Goal: Task Accomplishment & Management: Complete application form

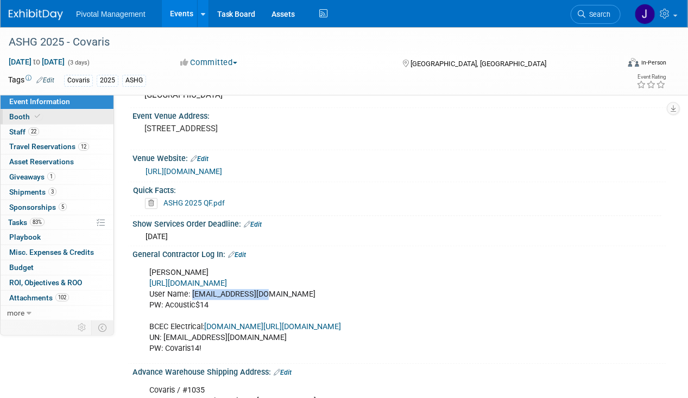
scroll to position [923, 0]
drag, startPoint x: 36, startPoint y: 220, endPoint x: 45, endPoint y: 217, distance: 9.0
click at [36, 220] on span "83%" at bounding box center [37, 222] width 15 height 8
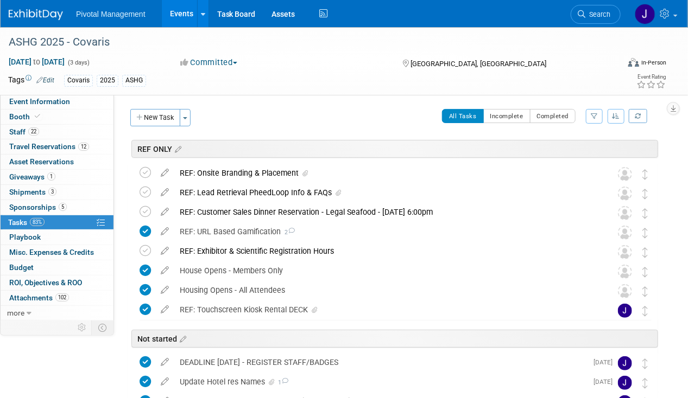
drag, startPoint x: 159, startPoint y: 115, endPoint x: 172, endPoint y: 119, distance: 13.7
click at [159, 115] on button "New Task" at bounding box center [155, 117] width 50 height 17
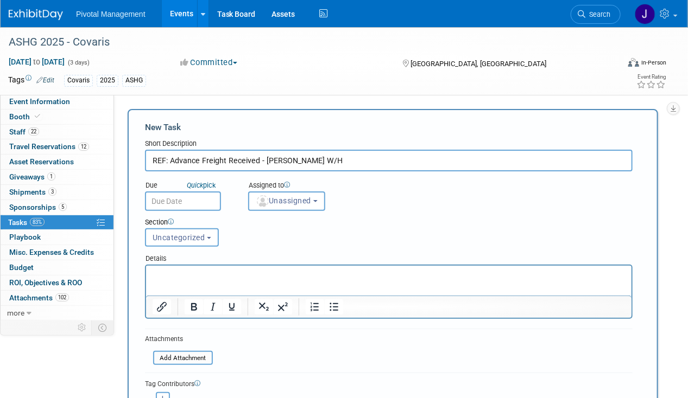
type input "REF: Advance Freight Received - Freeman W/H"
click at [143, 199] on div "Due Quick pick" at bounding box center [188, 193] width 103 height 35
click at [196, 241] on button "Uncategorized" at bounding box center [182, 237] width 74 height 18
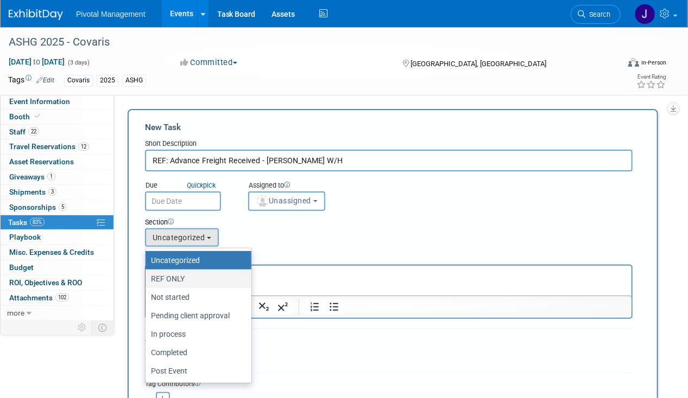
click at [181, 277] on label "REF ONLY" at bounding box center [196, 279] width 90 height 14
click at [147, 277] on input "REF ONLY" at bounding box center [143, 279] width 7 height 7
select select "11273127"
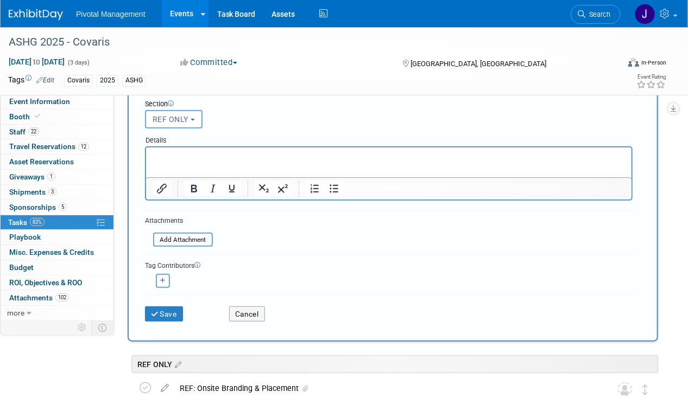
scroll to position [163, 0]
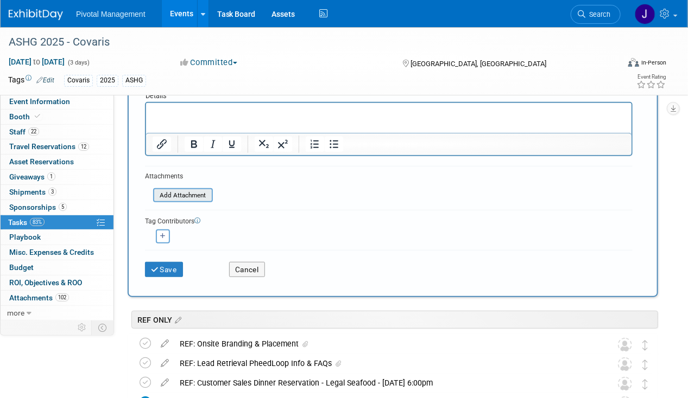
click at [175, 189] on input "file" at bounding box center [146, 195] width 129 height 12
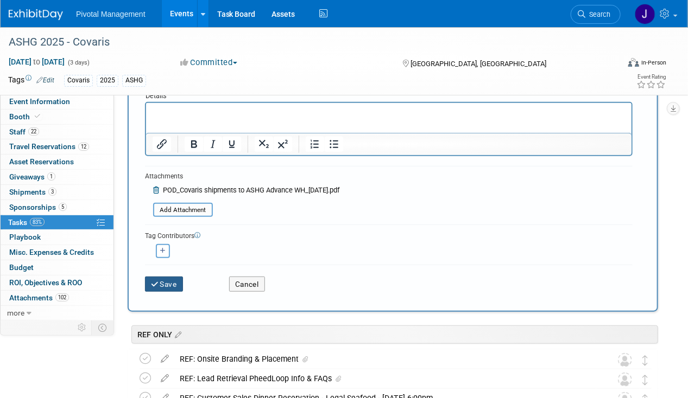
click at [161, 277] on button "Save" at bounding box center [164, 284] width 38 height 15
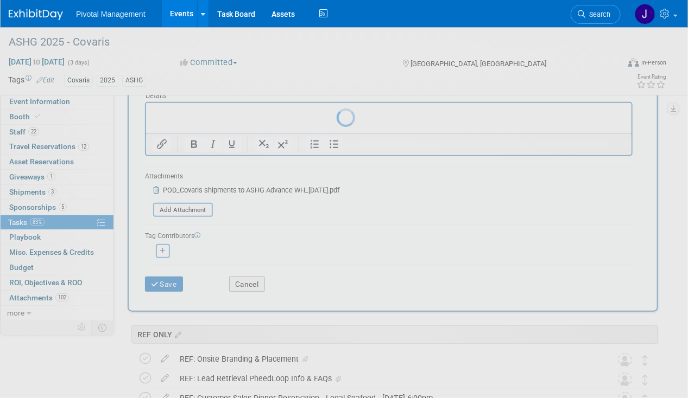
scroll to position [0, 0]
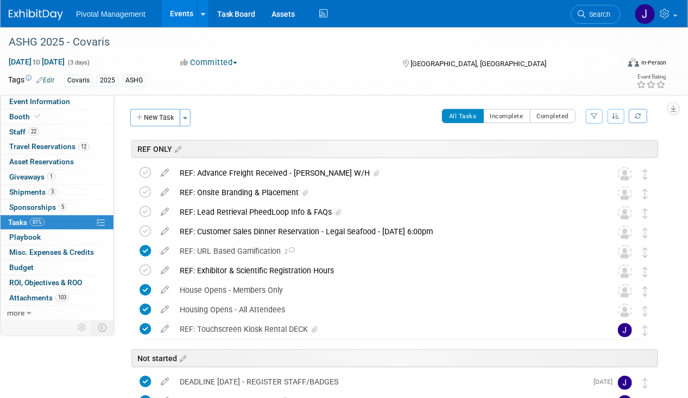
click at [177, 5] on link "Events" at bounding box center [182, 13] width 40 height 27
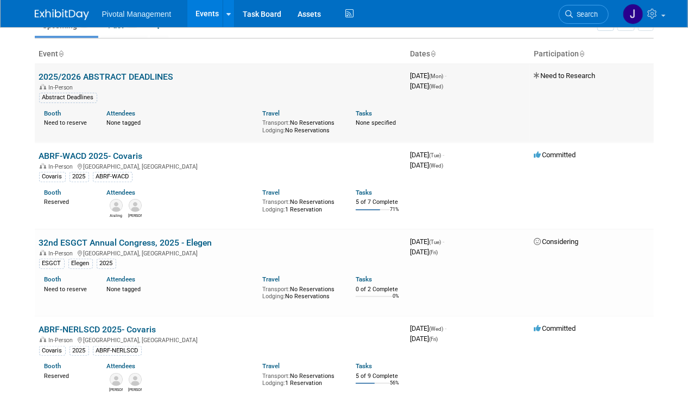
scroll to position [163, 0]
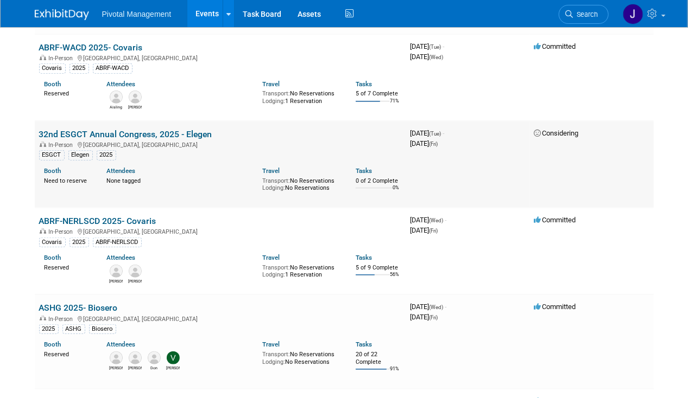
click at [179, 133] on link "32nd ESGCT Annual Congress, 2025 - Elegen" at bounding box center [125, 134] width 173 height 10
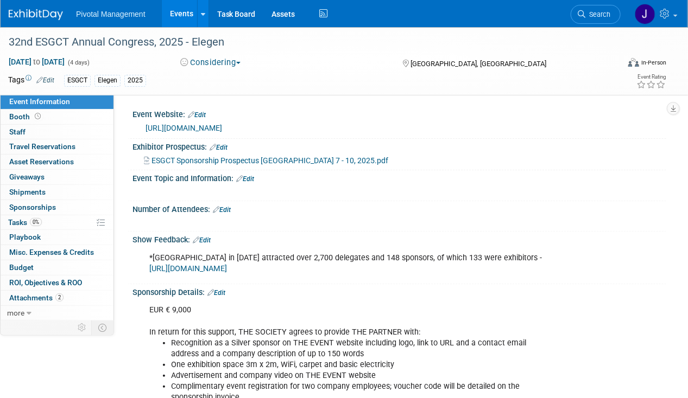
click at [229, 64] on button "Considering" at bounding box center [211, 62] width 68 height 11
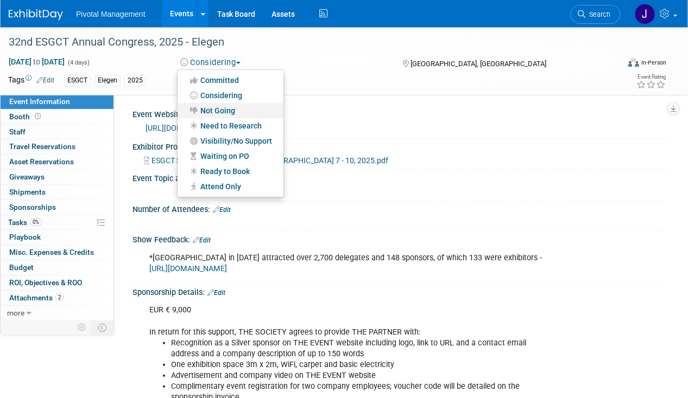
click at [228, 106] on link "Not Going" at bounding box center [230, 110] width 106 height 15
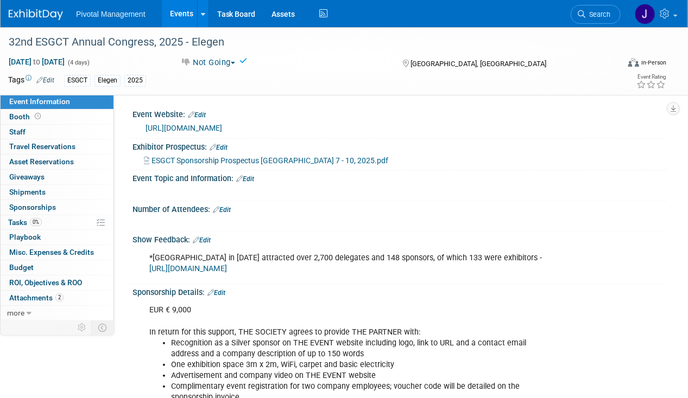
click at [182, 16] on link "Events" at bounding box center [182, 13] width 40 height 27
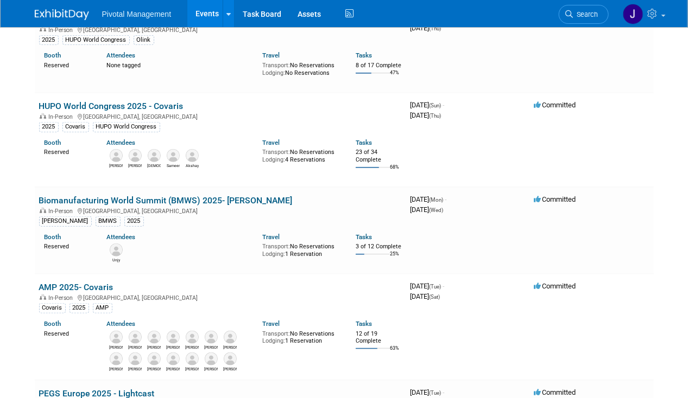
scroll to position [2008, 0]
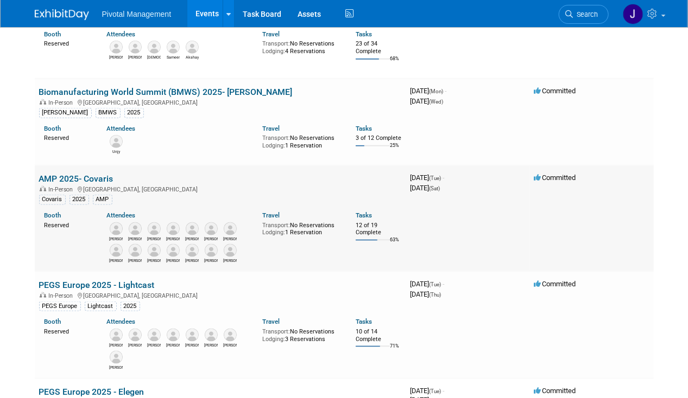
click at [90, 174] on link "AMP 2025- Covaris" at bounding box center [76, 179] width 74 height 10
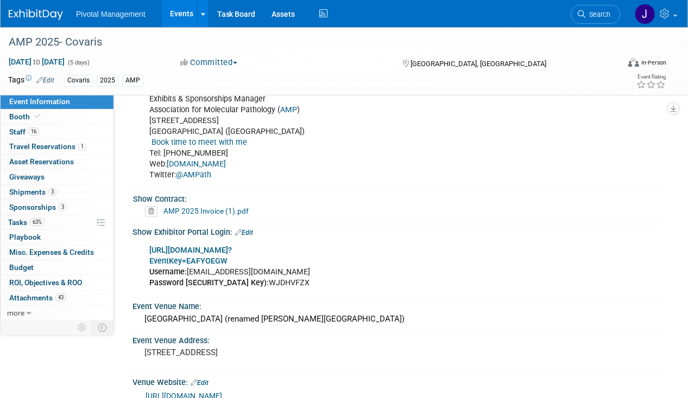
scroll to position [977, 0]
